Goal: Communication & Community: Answer question/provide support

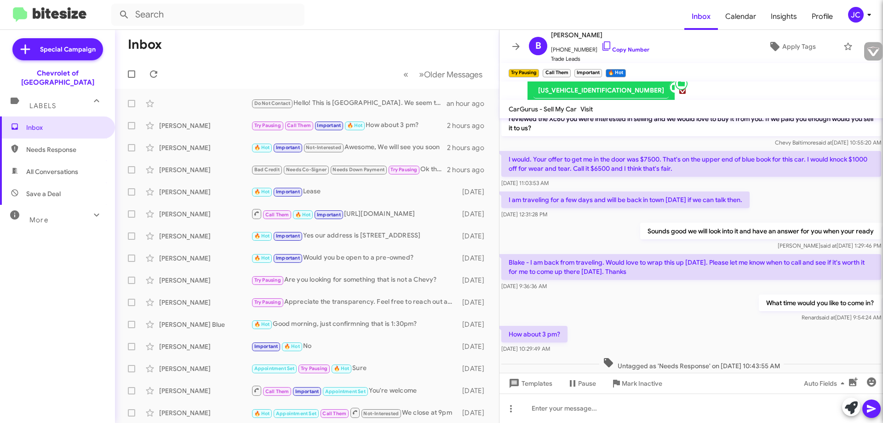
scroll to position [28, 0]
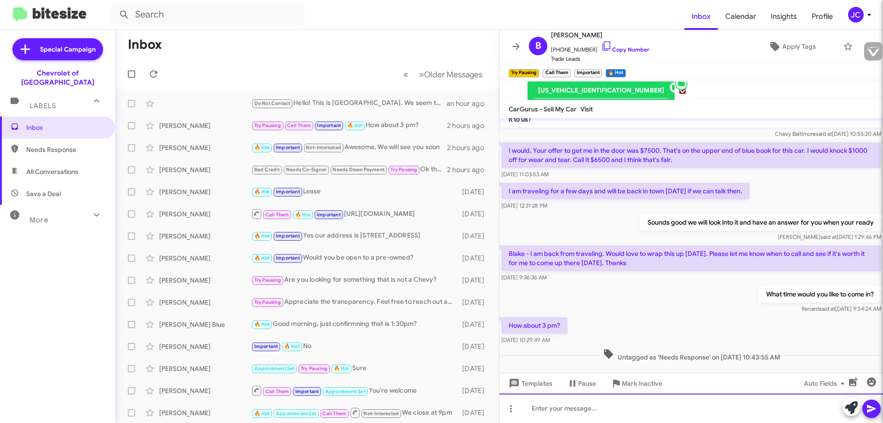
click at [548, 411] on div at bounding box center [690, 407] width 383 height 29
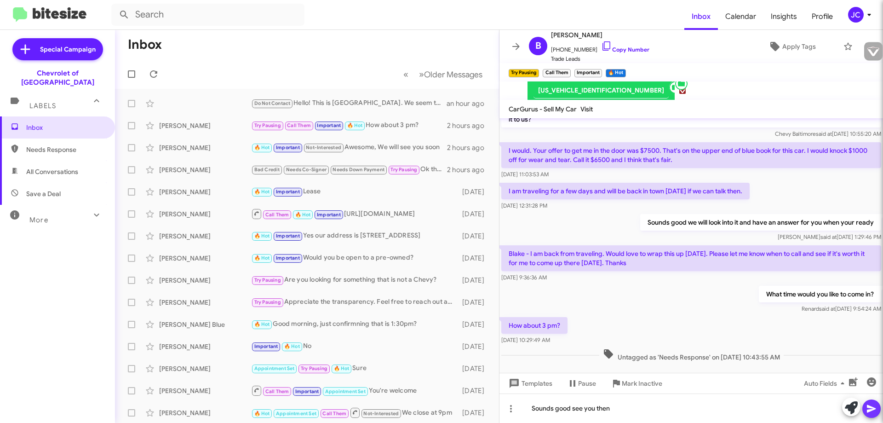
click at [873, 410] on icon at bounding box center [871, 409] width 9 height 8
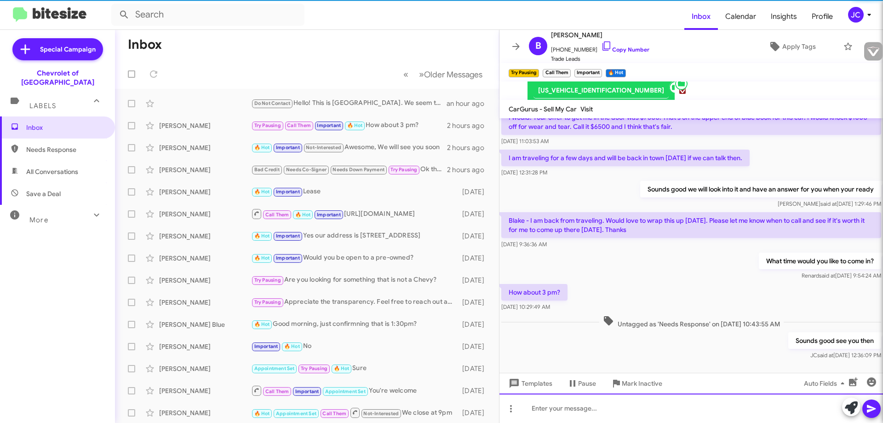
scroll to position [61, 0]
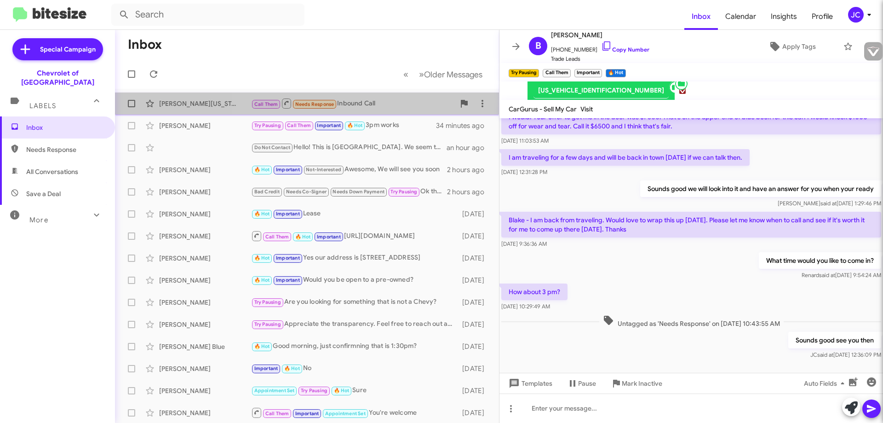
click at [374, 101] on div "Call Them Needs Response Inbound Call" at bounding box center [353, 102] width 204 height 11
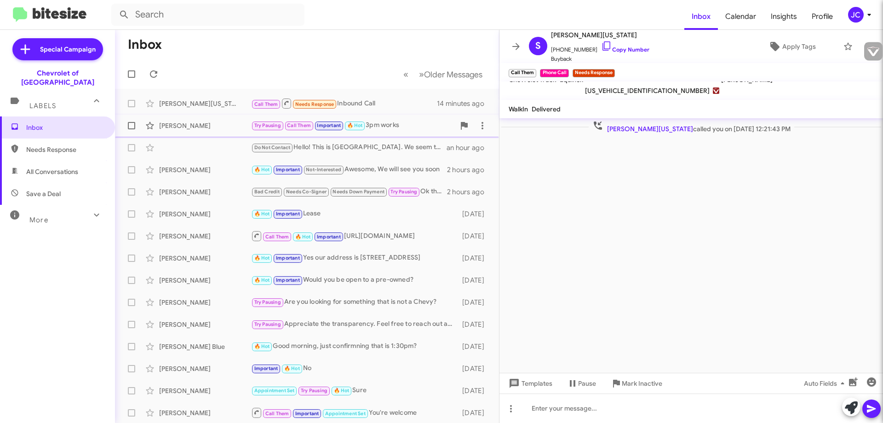
click at [414, 130] on div "Try Pausing Call Them Important 🔥 Hot 3pm works" at bounding box center [353, 125] width 204 height 11
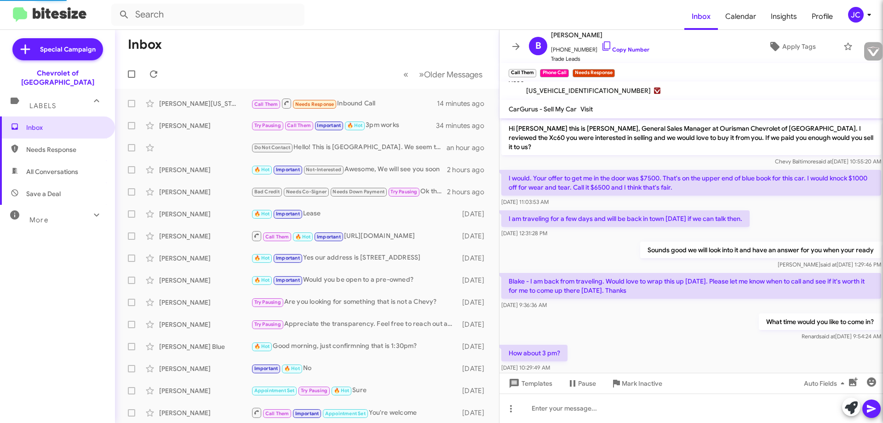
scroll to position [95, 0]
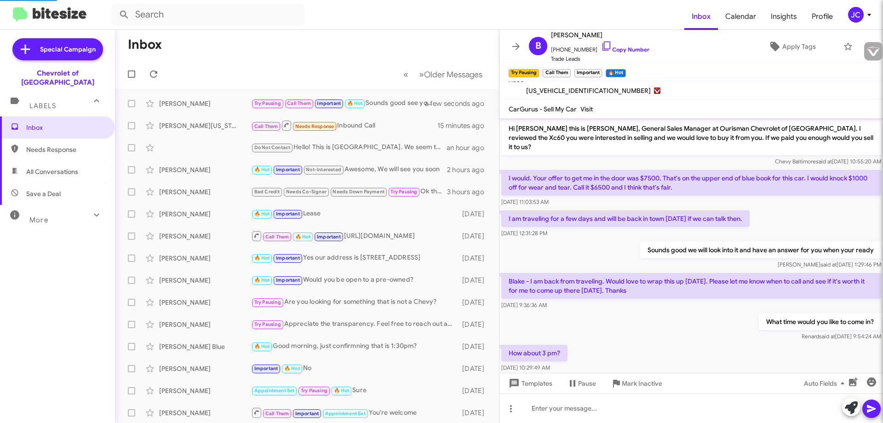
scroll to position [76, 0]
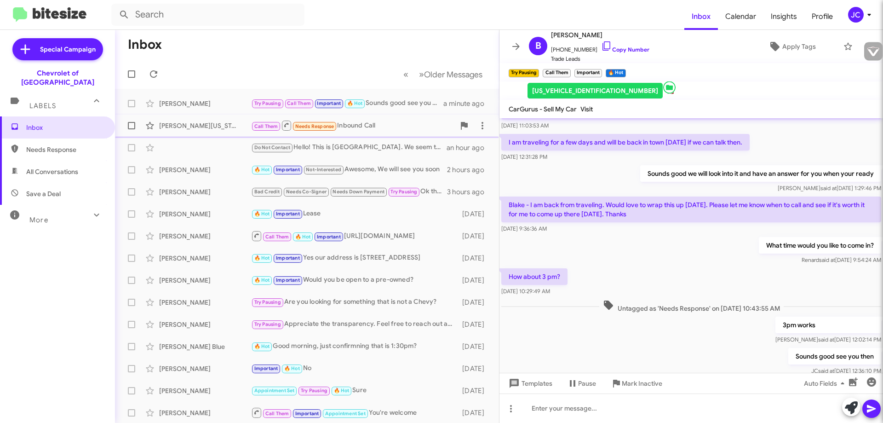
type input "[EMAIL_ADDRESS][DOMAIN_NAME]"
click at [383, 126] on div "Call Them Needs Response Inbound Call" at bounding box center [353, 125] width 204 height 11
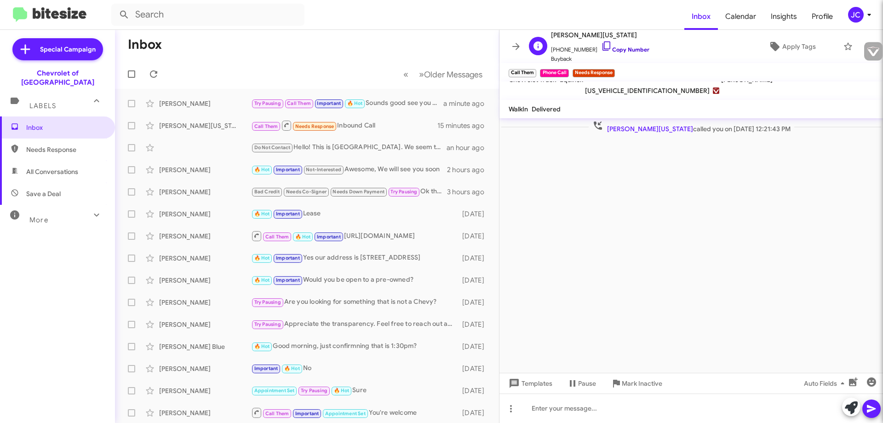
click at [610, 49] on link "Copy Number" at bounding box center [625, 49] width 48 height 7
